Goal: Task Accomplishment & Management: Use online tool/utility

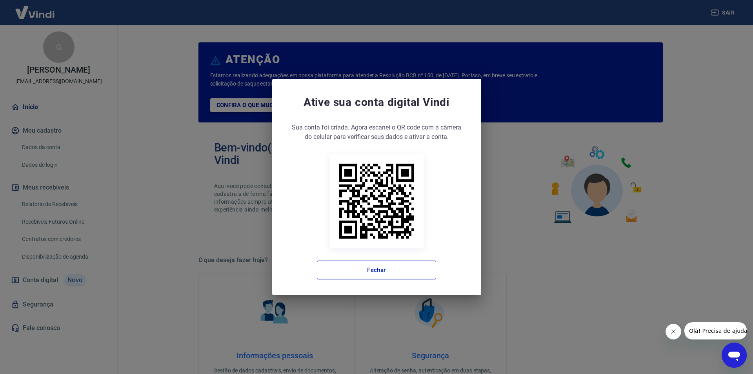
click at [145, 132] on div "Ative sua conta digital [PERSON_NAME] conta foi criada. Agora clique no botão a…" at bounding box center [376, 187] width 753 height 374
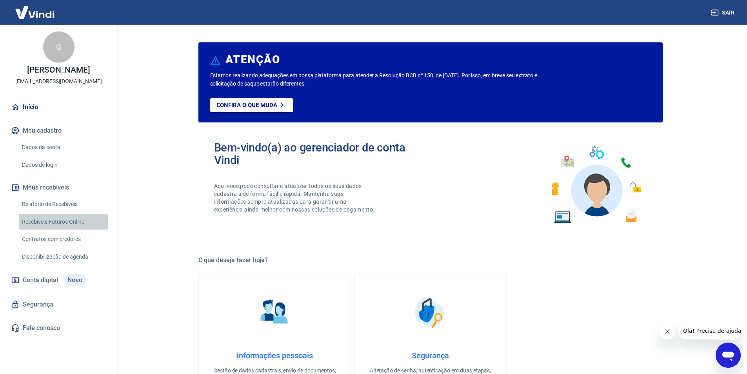
click at [41, 223] on link "Recebíveis Futuros Online" at bounding box center [63, 222] width 89 height 16
